Goal: Task Accomplishment & Management: Use online tool/utility

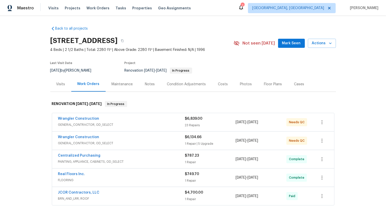
scroll to position [117, 0]
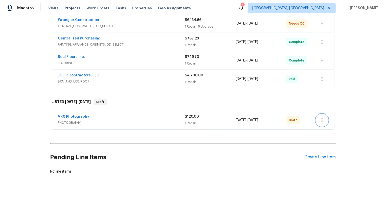
click at [319, 120] on icon "button" at bounding box center [322, 120] width 6 height 6
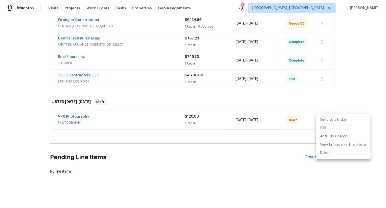
click at [319, 120] on li "Send to Vendor" at bounding box center [343, 119] width 55 height 8
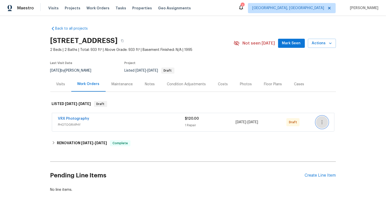
click at [322, 122] on icon "button" at bounding box center [321, 122] width 1 height 4
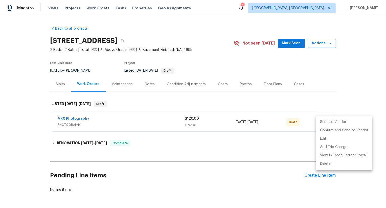
click at [322, 122] on li "Send to Vendor" at bounding box center [344, 122] width 56 height 8
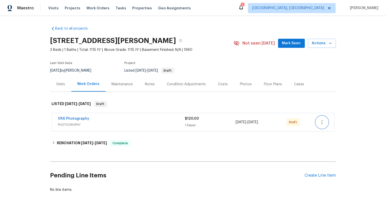
click at [320, 123] on icon "button" at bounding box center [322, 122] width 6 height 6
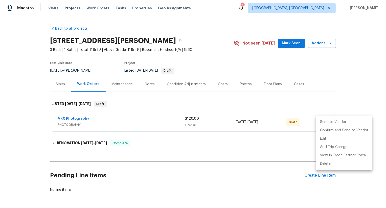
click at [320, 123] on li "Send to Vendor" at bounding box center [344, 122] width 56 height 8
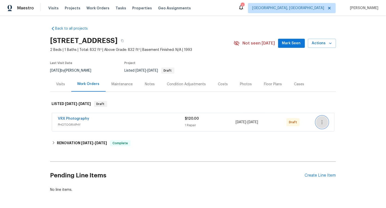
click at [324, 122] on icon "button" at bounding box center [322, 122] width 6 height 6
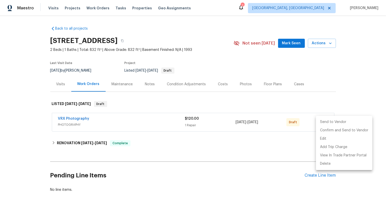
click at [324, 122] on li "Send to Vendor" at bounding box center [344, 122] width 56 height 8
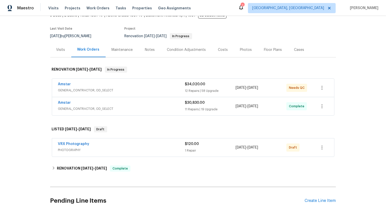
scroll to position [51, 0]
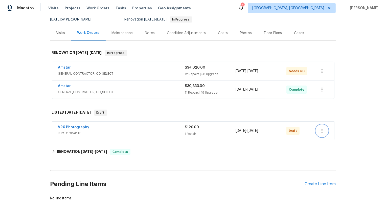
click at [322, 132] on icon "button" at bounding box center [322, 131] width 6 height 6
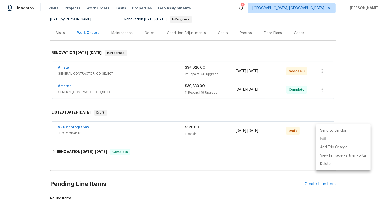
click at [322, 132] on li "Send to Vendor" at bounding box center [343, 130] width 55 height 8
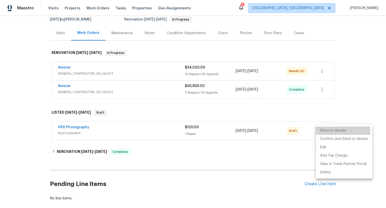
click at [322, 132] on li "Send to Vendor" at bounding box center [344, 130] width 56 height 8
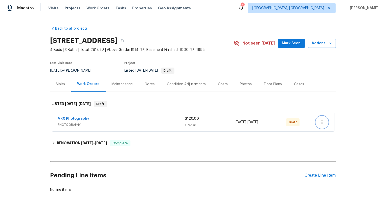
click at [322, 123] on icon "button" at bounding box center [321, 122] width 1 height 4
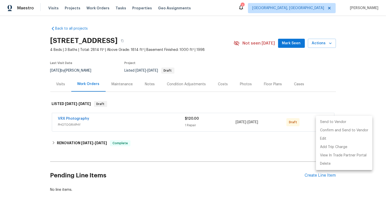
click at [322, 123] on li "Send to Vendor" at bounding box center [344, 122] width 56 height 8
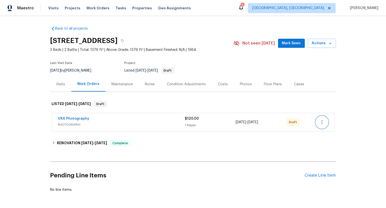
click at [322, 122] on icon "button" at bounding box center [322, 122] width 6 height 6
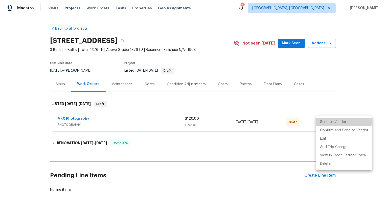
click at [322, 122] on li "Send to Vendor" at bounding box center [344, 122] width 56 height 8
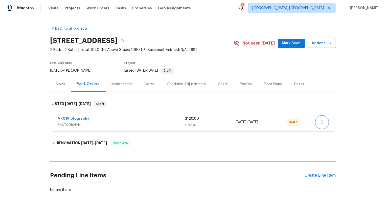
click at [323, 123] on icon "button" at bounding box center [322, 122] width 6 height 6
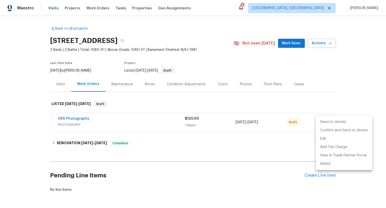
click at [323, 123] on li "Send to Vendor" at bounding box center [344, 122] width 56 height 8
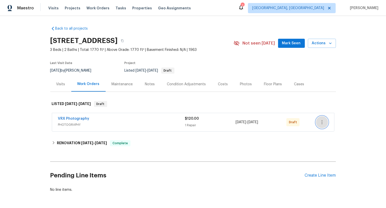
click at [323, 125] on icon "button" at bounding box center [322, 122] width 6 height 6
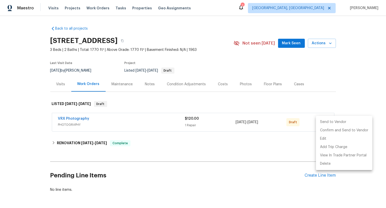
click at [323, 123] on li "Send to Vendor" at bounding box center [344, 122] width 56 height 8
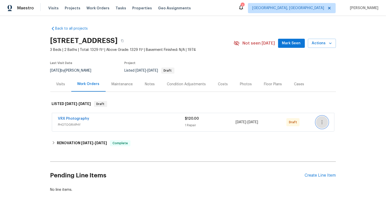
click at [322, 122] on icon "button" at bounding box center [321, 122] width 1 height 4
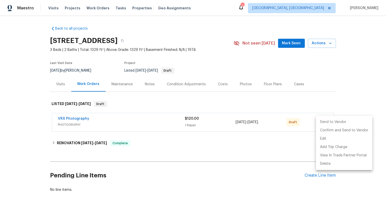
click at [322, 122] on li "Send to Vendor" at bounding box center [344, 122] width 56 height 8
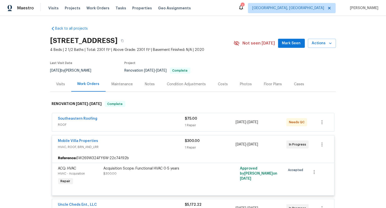
scroll to position [148, 0]
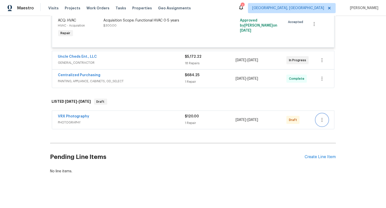
click at [322, 119] on icon "button" at bounding box center [322, 120] width 6 height 6
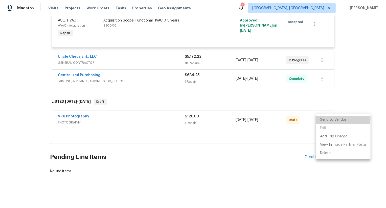
click at [322, 119] on li "Send to Vendor" at bounding box center [343, 119] width 55 height 8
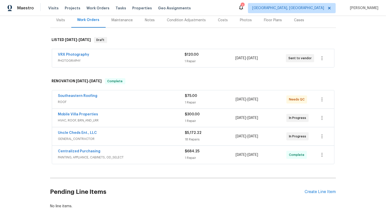
scroll to position [0, 0]
